Goal: Information Seeking & Learning: Find specific page/section

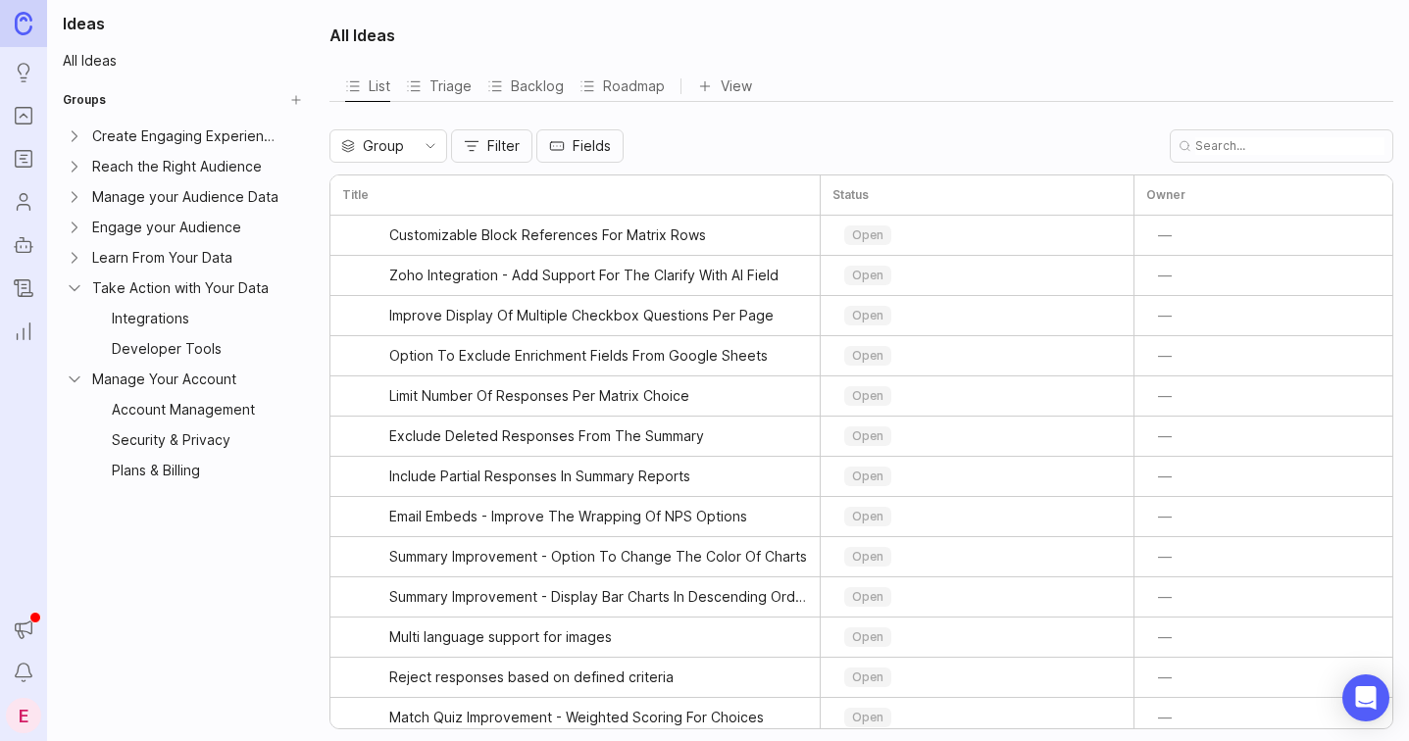
click at [24, 68] on icon "Ideas" at bounding box center [24, 73] width 22 height 24
click at [1286, 145] on input "text" at bounding box center [1289, 146] width 189 height 18
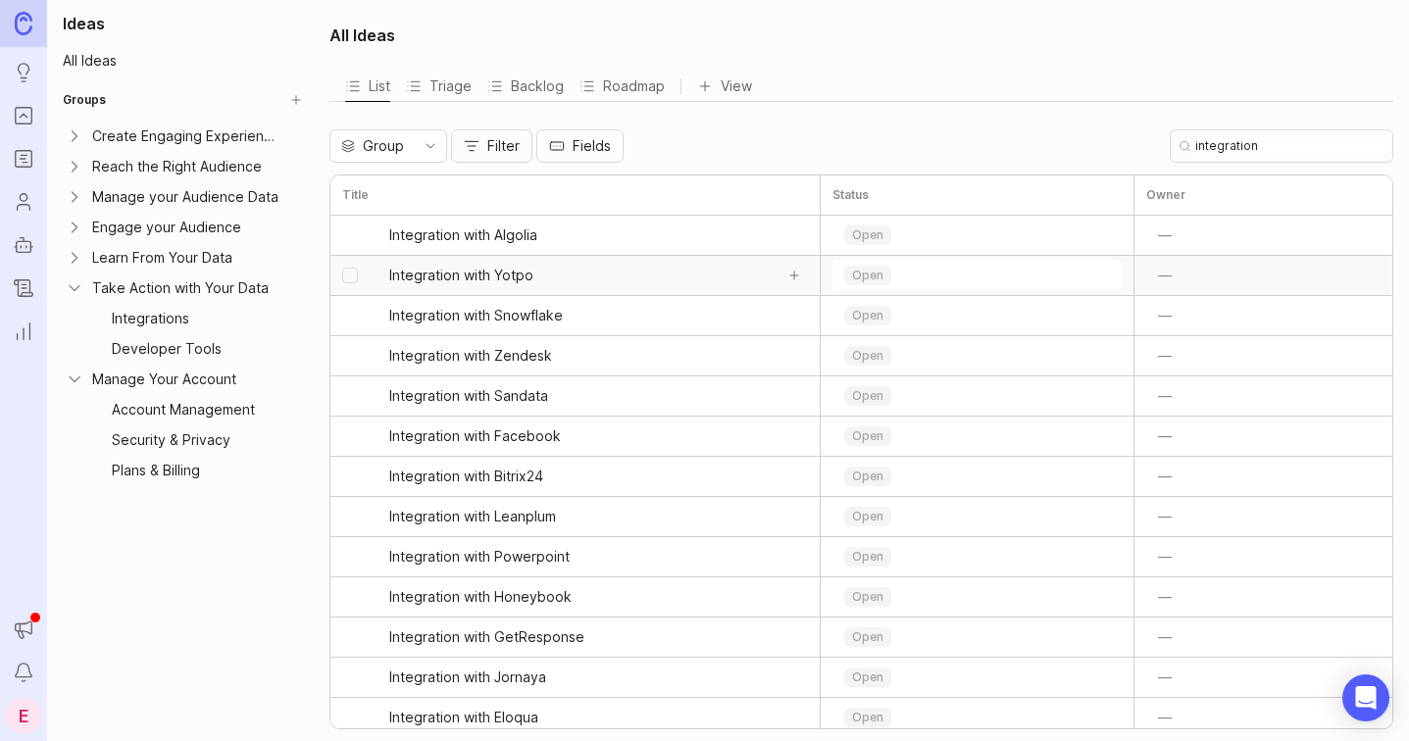
click at [609, 284] on link "Integration with Yotpo" at bounding box center [580, 275] width 383 height 39
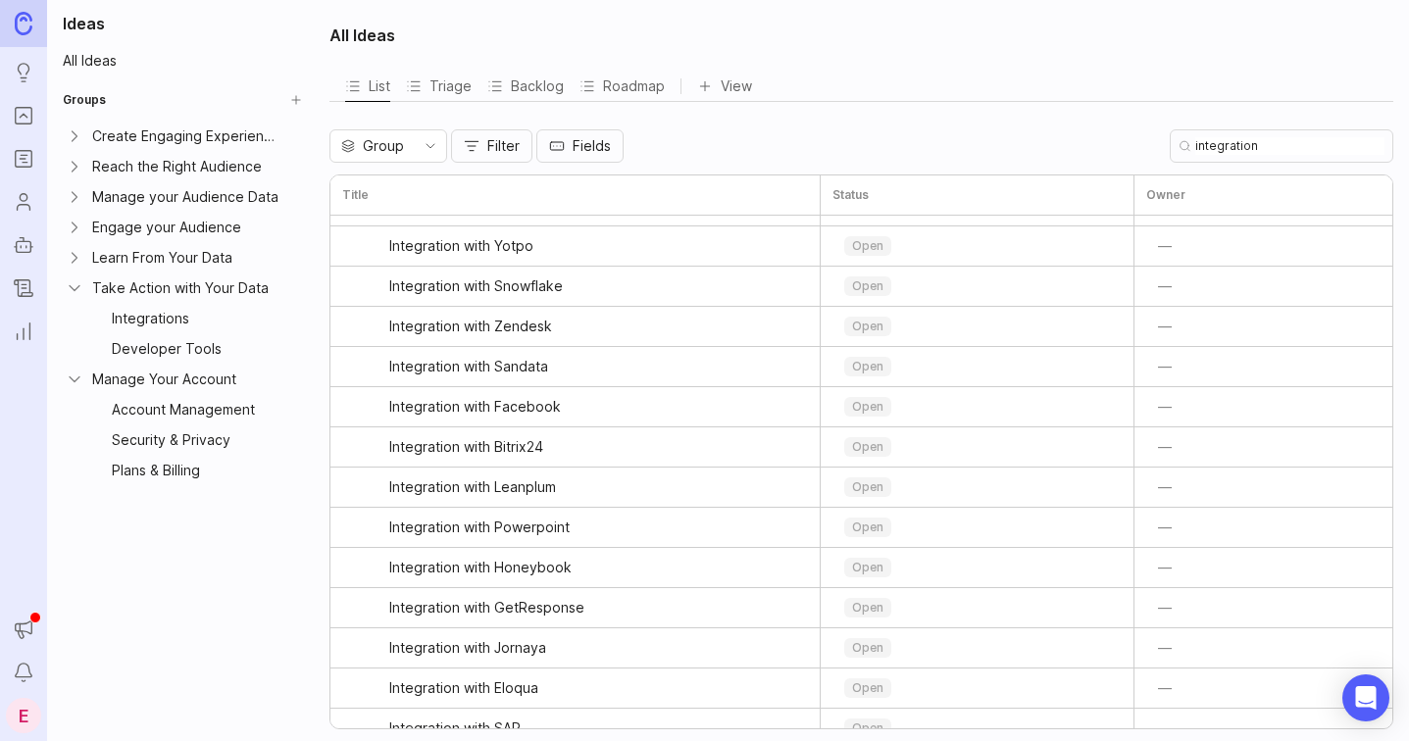
click at [1274, 149] on input "integration" at bounding box center [1289, 146] width 189 height 18
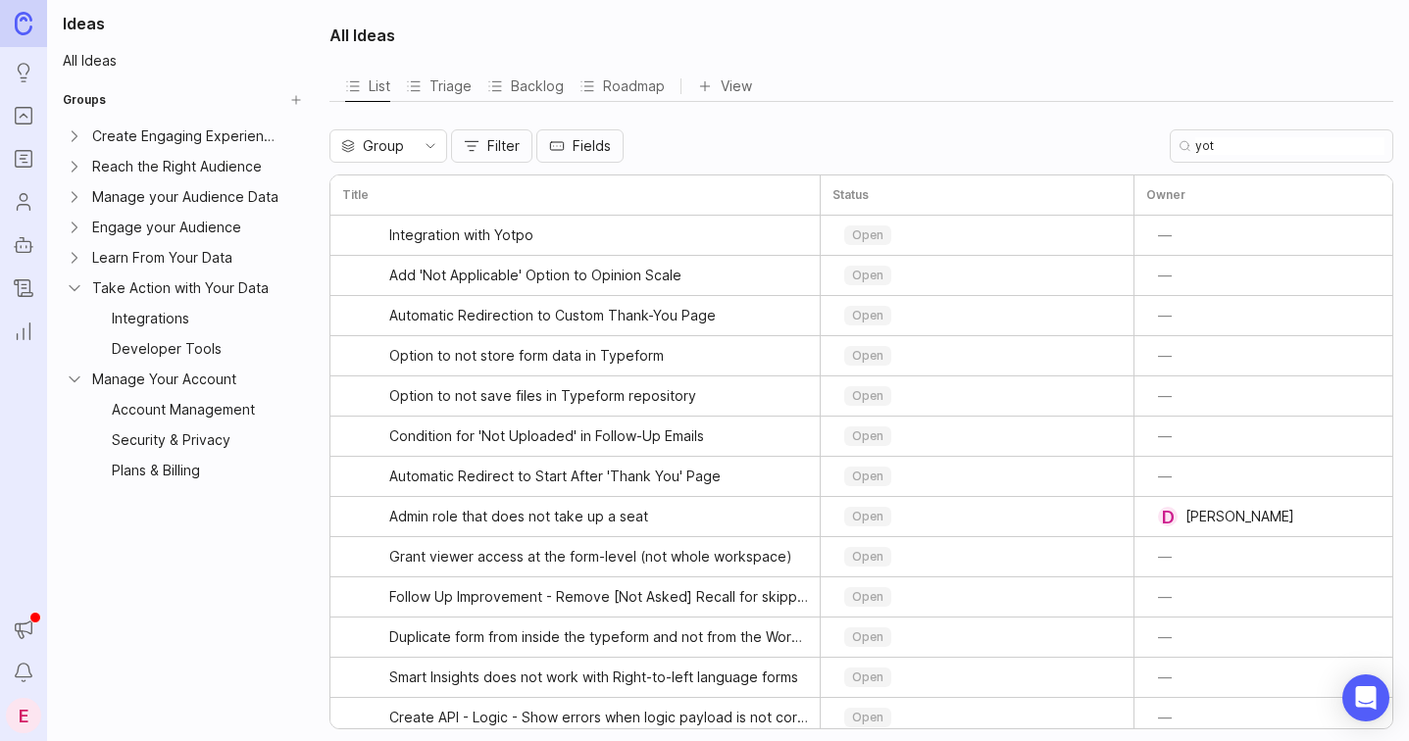
click at [1290, 146] on input "yot" at bounding box center [1289, 146] width 189 height 18
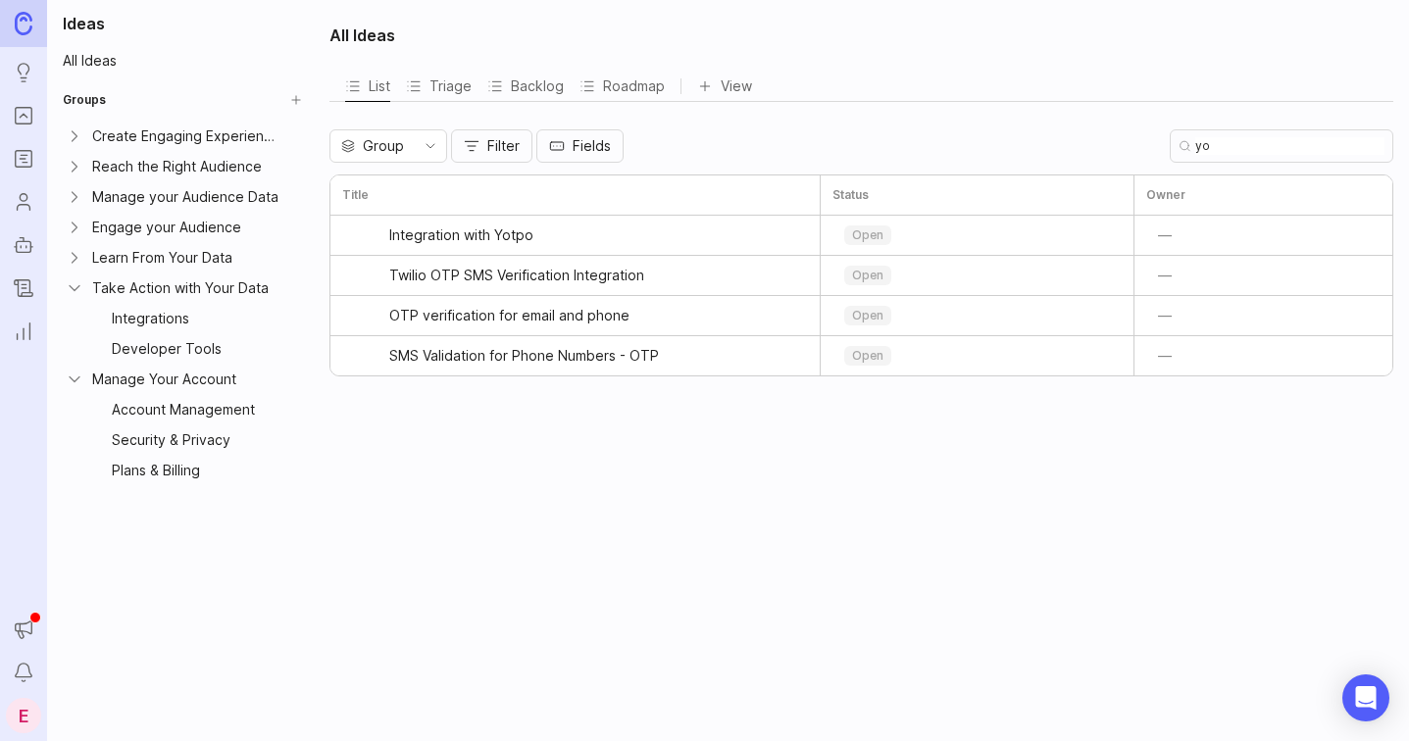
type input "y"
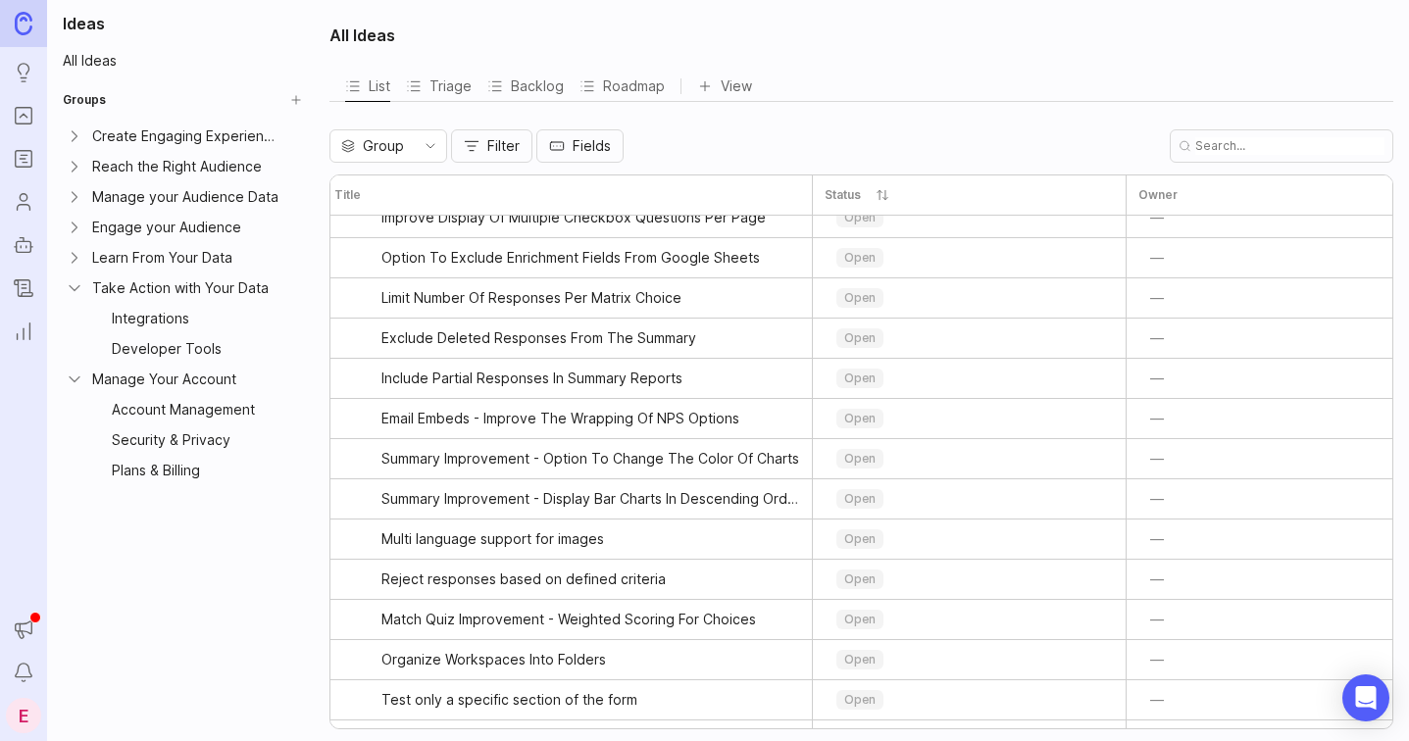
scroll to position [0, 8]
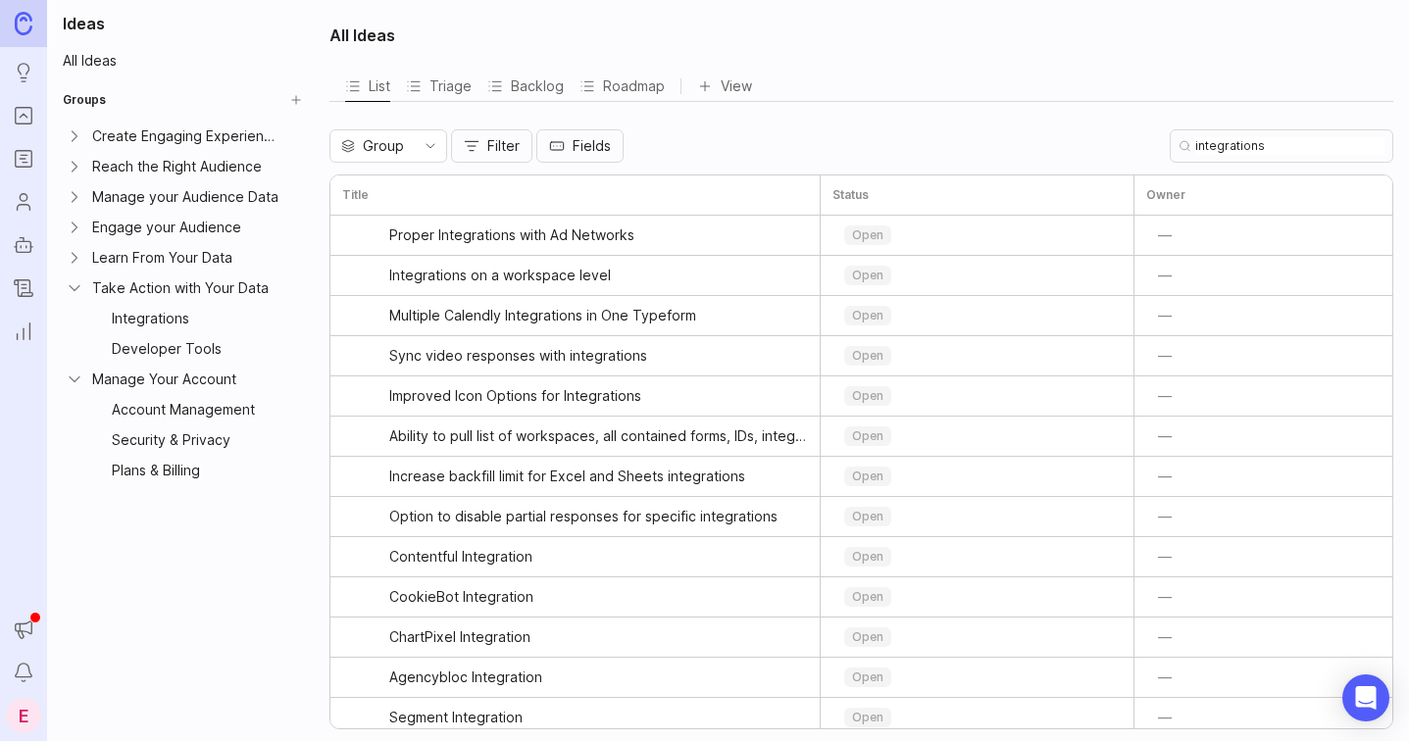
type input "integrations"
click at [1246, 62] on div "All Ideas List Triage Backlog Roadmap View To pick up a draggable item, press t…" at bounding box center [863, 370] width 1091 height 741
